Goal: Information Seeking & Learning: Learn about a topic

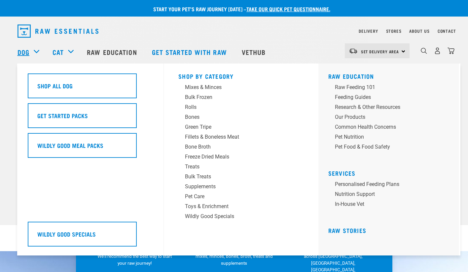
click at [27, 51] on link "Dog" at bounding box center [24, 52] width 12 height 10
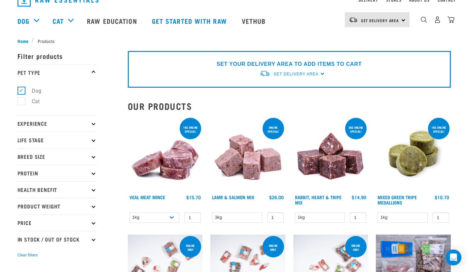
scroll to position [55, 0]
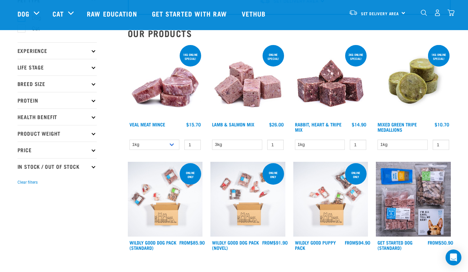
click at [92, 83] on icon at bounding box center [93, 84] width 4 height 4
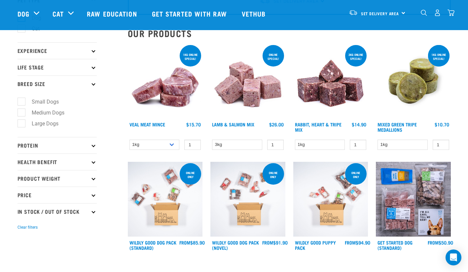
click at [22, 102] on label "Small Dogs" at bounding box center [41, 101] width 40 height 8
click at [22, 102] on input "Small Dogs" at bounding box center [20, 100] width 4 height 4
checkbox input "true"
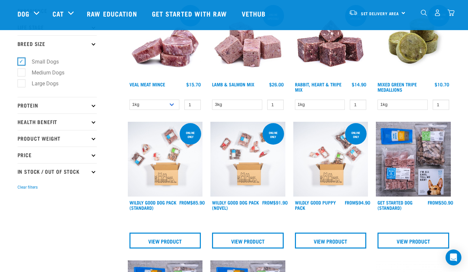
scroll to position [110, 0]
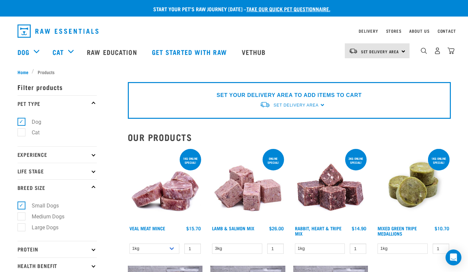
scroll to position [55, 0]
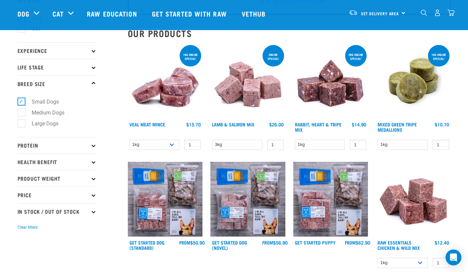
click at [21, 98] on label "Small Dogs" at bounding box center [41, 101] width 40 height 8
click at [21, 98] on input "Small Dogs" at bounding box center [20, 100] width 4 height 4
checkbox input "false"
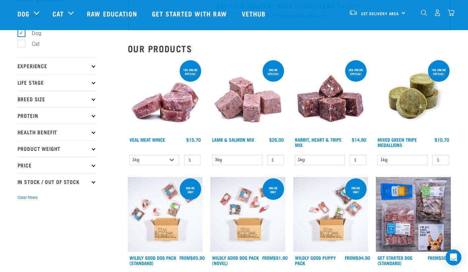
scroll to position [55, 0]
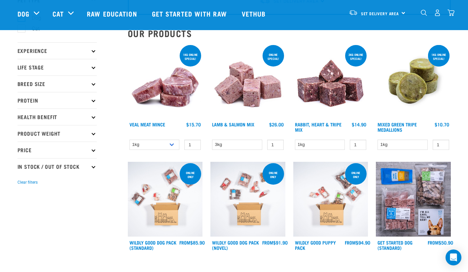
click at [91, 82] on p "Breed Size" at bounding box center [57, 83] width 79 height 17
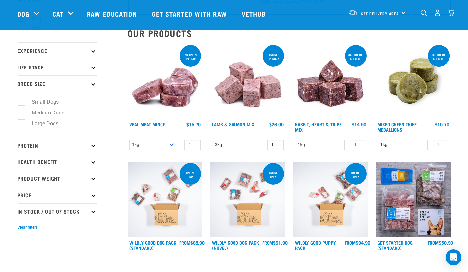
click at [21, 112] on label "Medium Dogs" at bounding box center [44, 112] width 46 height 8
click at [20, 112] on input "Medium Dogs" at bounding box center [20, 111] width 4 height 4
checkbox input "true"
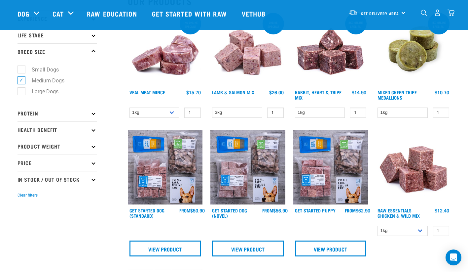
scroll to position [110, 0]
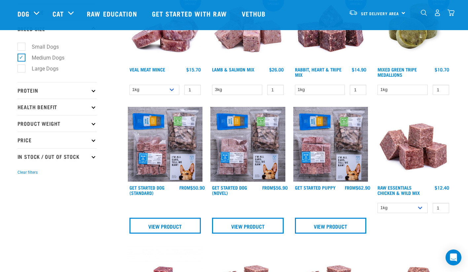
click at [72, 92] on p "Protein" at bounding box center [57, 90] width 79 height 17
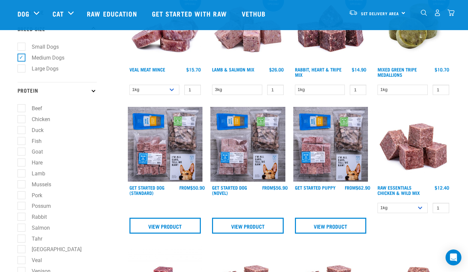
click at [72, 92] on p "Protein" at bounding box center [57, 90] width 79 height 17
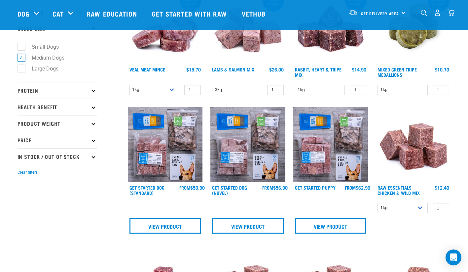
click at [75, 111] on p "Health Benefit" at bounding box center [57, 106] width 79 height 17
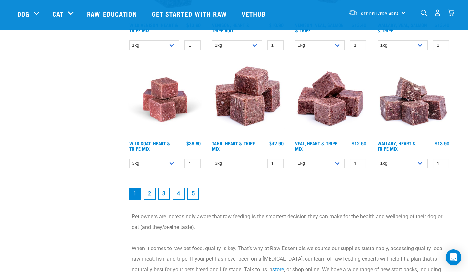
scroll to position [936, 0]
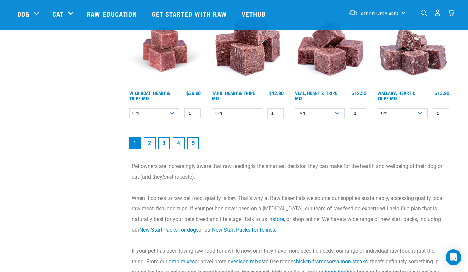
click at [151, 142] on link "2" at bounding box center [150, 143] width 12 height 12
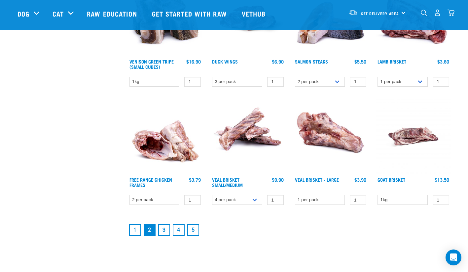
scroll to position [881, 0]
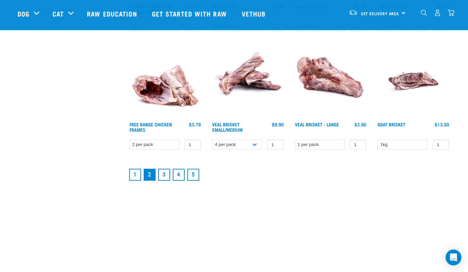
click at [161, 172] on link "3" at bounding box center [164, 174] width 12 height 12
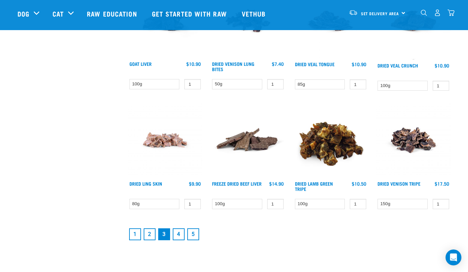
scroll to position [881, 0]
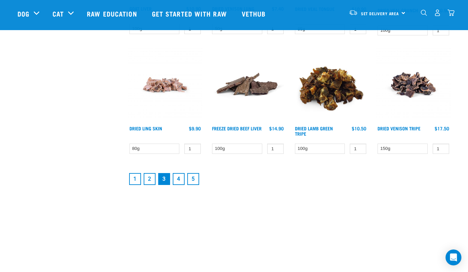
click at [182, 180] on link "4" at bounding box center [179, 179] width 12 height 12
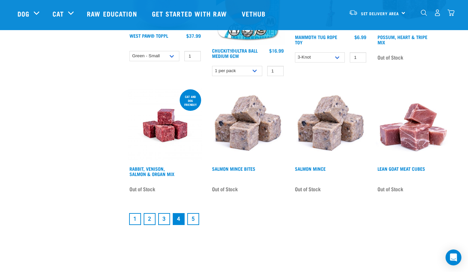
scroll to position [929, 0]
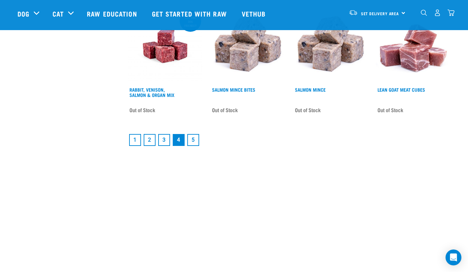
click at [196, 140] on link "5" at bounding box center [193, 140] width 12 height 12
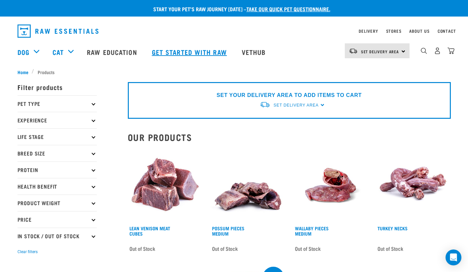
click at [196, 52] on link "Get started with Raw" at bounding box center [190, 52] width 90 height 26
